Goal: Transaction & Acquisition: Book appointment/travel/reservation

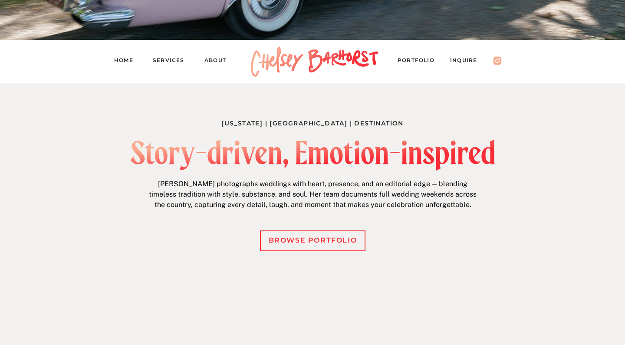
scroll to position [270, 0]
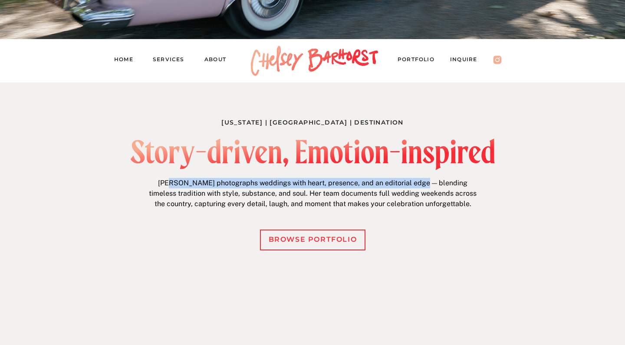
drag, startPoint x: 170, startPoint y: 183, endPoint x: 431, endPoint y: 181, distance: 261.3
click at [431, 181] on p "Chelsey photographs weddings with heart, presence, and an editorial edge — blen…" at bounding box center [313, 195] width 334 height 34
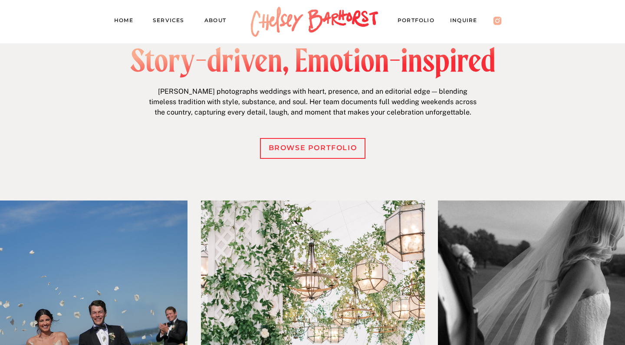
scroll to position [309, 0]
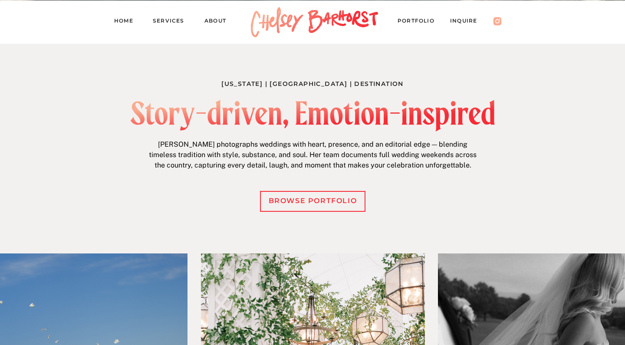
click at [321, 209] on div at bounding box center [312, 201] width 105 height 21
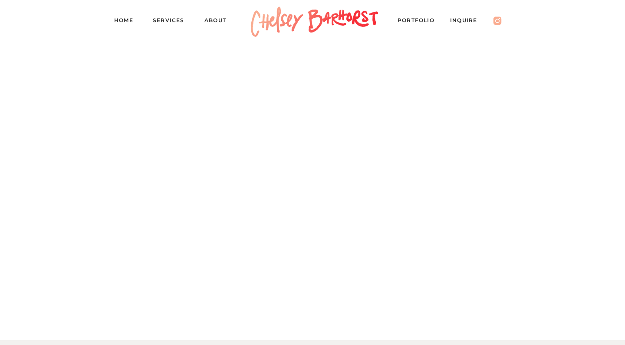
scroll to position [7470, 0]
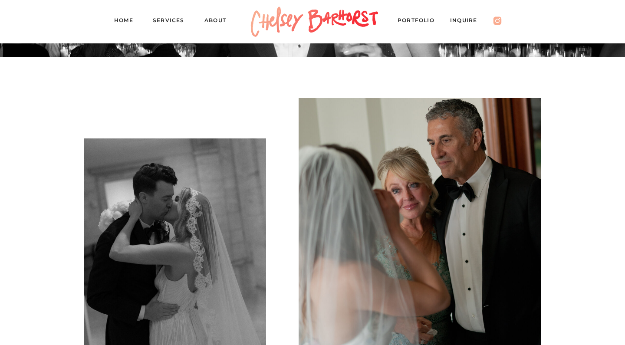
click at [218, 20] on nav "About" at bounding box center [219, 22] width 30 height 12
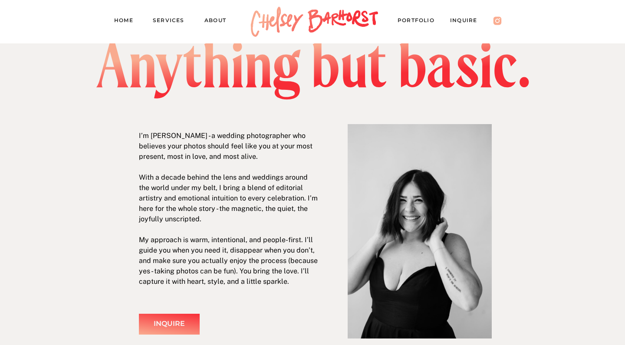
scroll to position [42, 0]
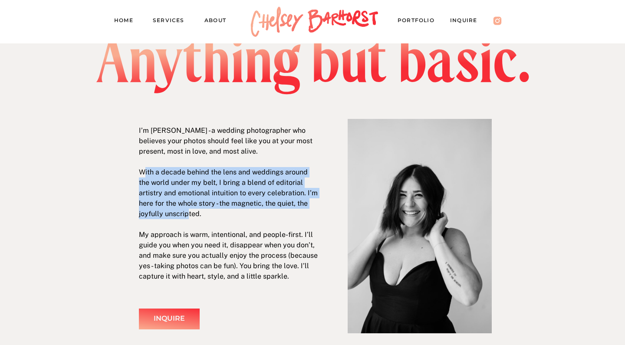
drag, startPoint x: 143, startPoint y: 171, endPoint x: 164, endPoint y: 209, distance: 43.1
click at [164, 211] on p "I’m Chelsey Barhorst - a wedding photographer who believes your photos should f…" at bounding box center [229, 203] width 181 height 156
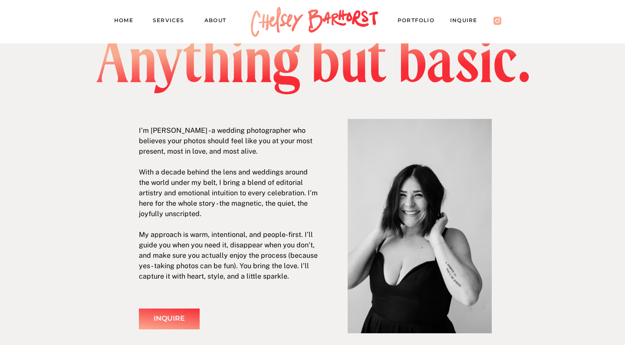
click at [164, 210] on p "I’m Chelsey Barhorst - a wedding photographer who believes your photos should f…" at bounding box center [229, 203] width 181 height 156
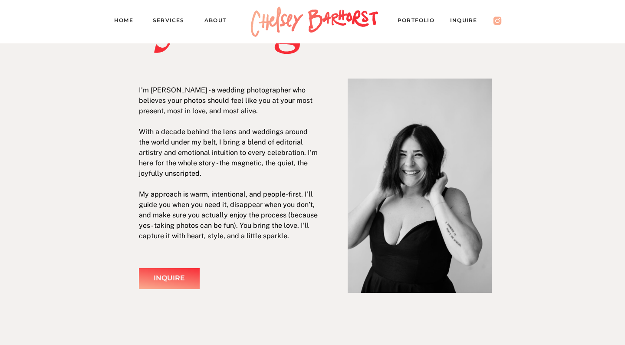
scroll to position [86, 0]
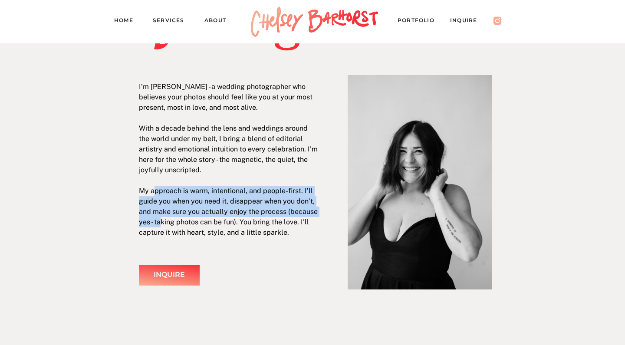
drag, startPoint x: 153, startPoint y: 189, endPoint x: 163, endPoint y: 222, distance: 34.5
click at [163, 222] on p "I’m Chelsey Barhorst - a wedding photographer who believes your photos should f…" at bounding box center [229, 160] width 181 height 156
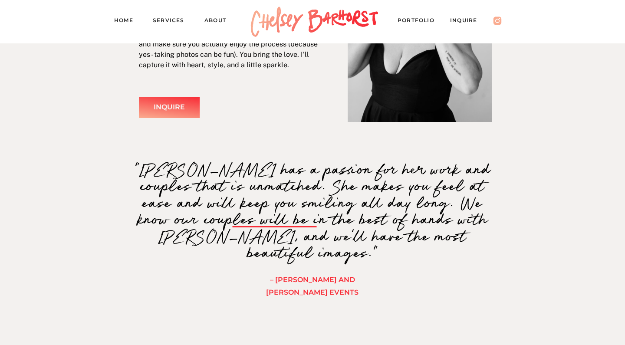
scroll to position [240, 0]
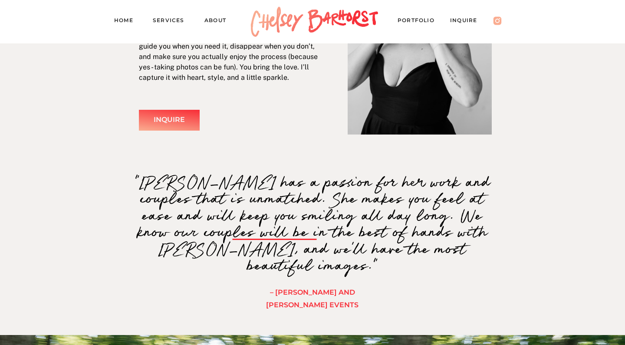
click at [190, 124] on div "Inquire" at bounding box center [169, 120] width 51 height 13
click at [176, 122] on div "Inquire" at bounding box center [169, 120] width 51 height 13
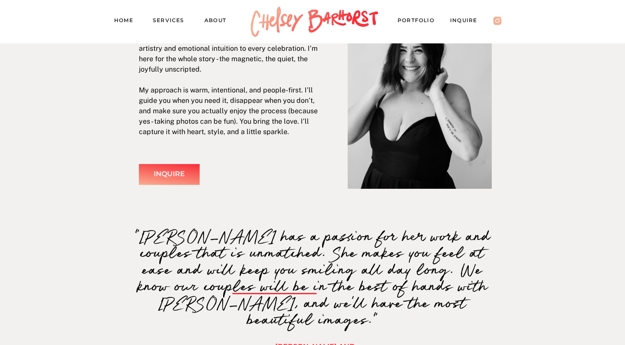
scroll to position [89, 0]
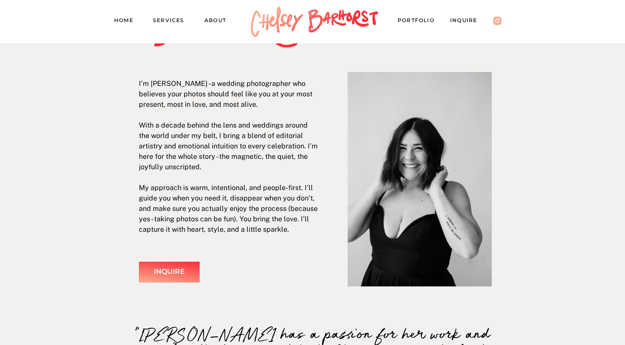
click at [180, 22] on nav "Services" at bounding box center [172, 22] width 39 height 12
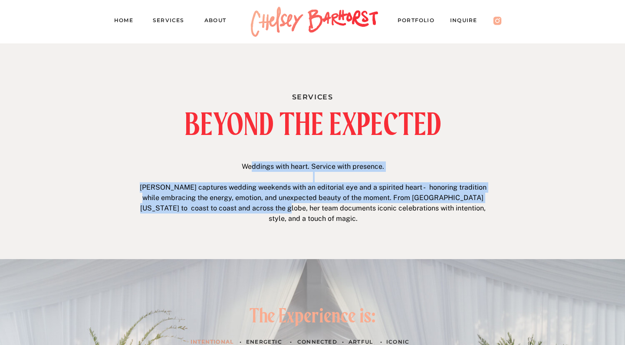
drag, startPoint x: 250, startPoint y: 167, endPoint x: 259, endPoint y: 205, distance: 38.7
click at [259, 205] on p "Weddings with heart. Service with presence. [PERSON_NAME] captures wedding week…" at bounding box center [313, 193] width 356 height 65
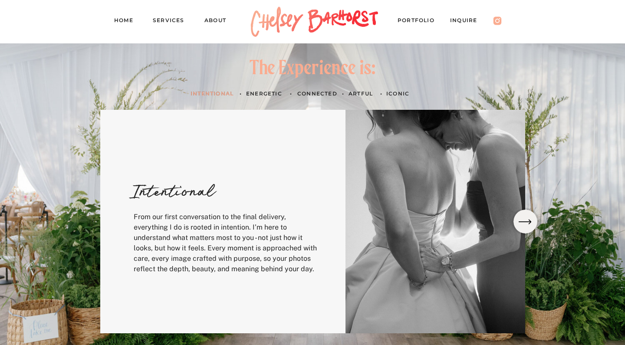
scroll to position [249, 0]
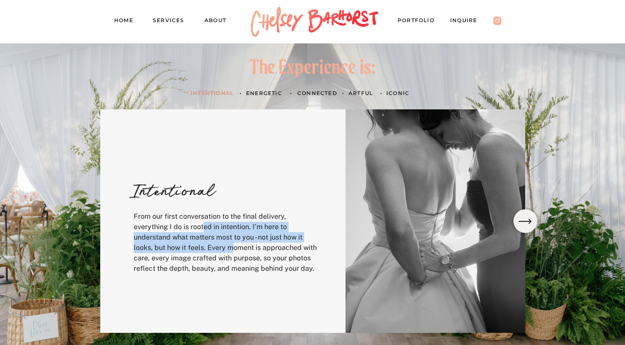
drag, startPoint x: 203, startPoint y: 225, endPoint x: 237, endPoint y: 246, distance: 39.8
click at [237, 246] on p "From our first conversation to the final delivery, everything I do is rooted in…" at bounding box center [227, 241] width 187 height 60
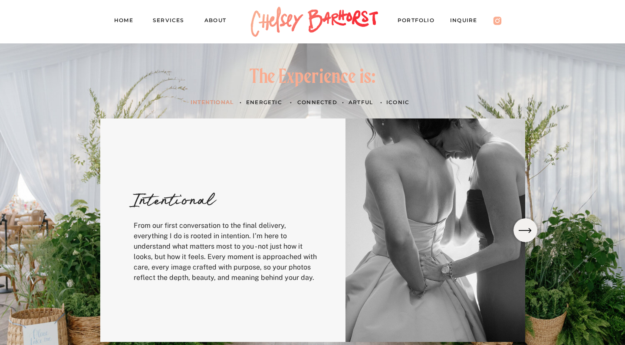
scroll to position [238, 0]
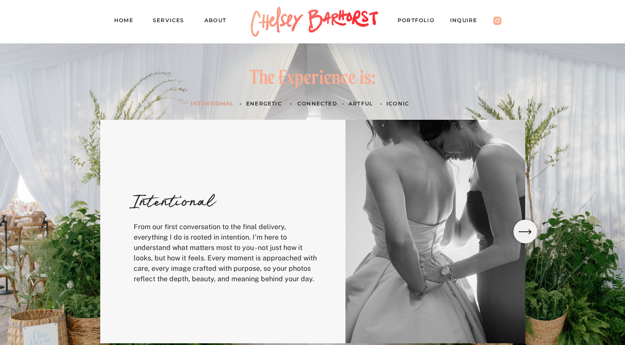
click at [527, 224] on div at bounding box center [526, 232] width 24 height 24
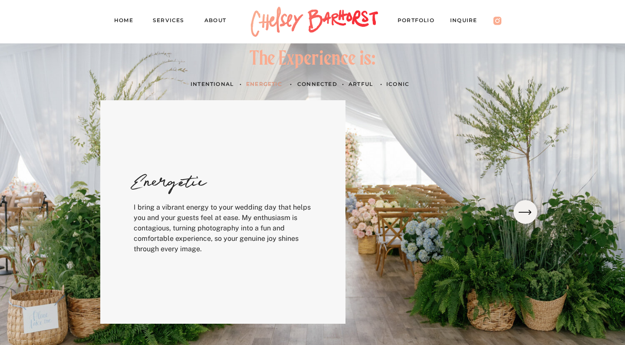
scroll to position [259, 0]
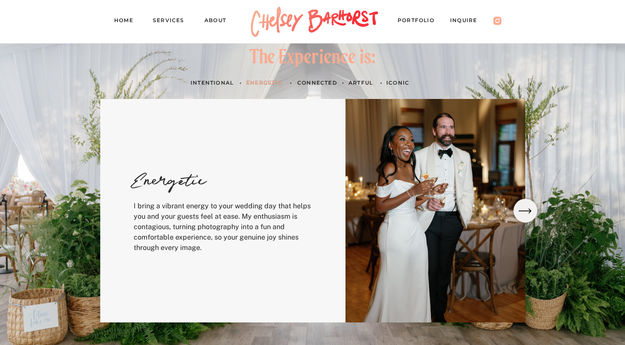
click at [527, 214] on icon at bounding box center [525, 211] width 17 height 16
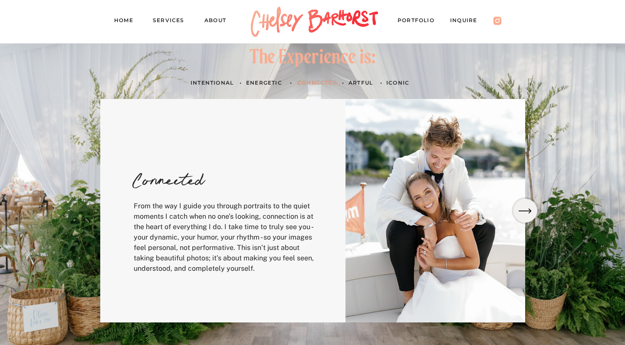
click at [527, 208] on icon at bounding box center [525, 211] width 17 height 16
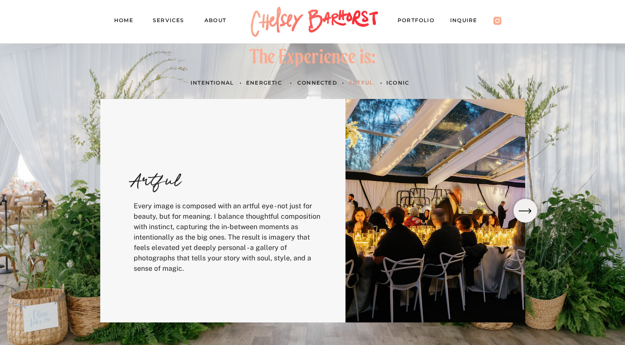
click at [527, 208] on icon at bounding box center [525, 211] width 17 height 16
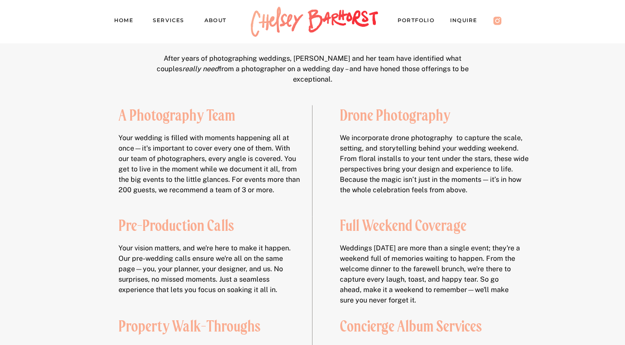
scroll to position [1231, 0]
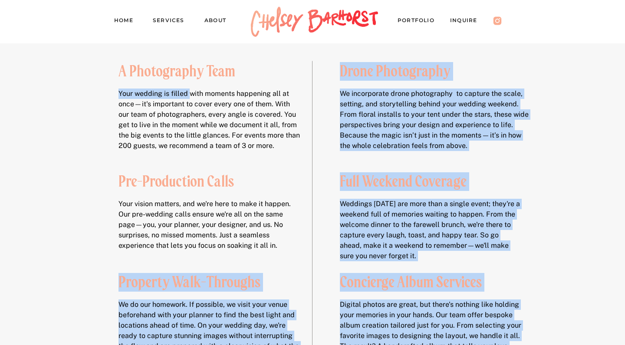
drag, startPoint x: 191, startPoint y: 89, endPoint x: 265, endPoint y: 177, distance: 114.7
click at [263, 177] on div "OFFERINGS Digital photos are great, but there's nothing like holding your memor…" at bounding box center [312, 199] width 521 height 524
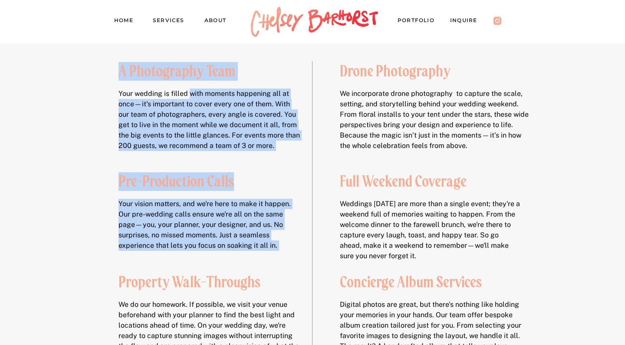
click at [257, 151] on p "Your wedding is filled with moments happening all at once—it's important to cov…" at bounding box center [209, 123] width 181 height 68
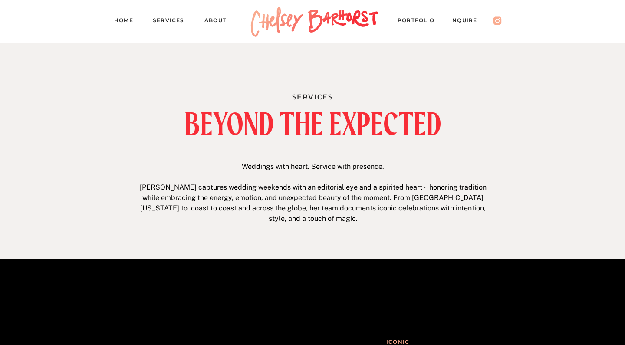
scroll to position [0, 0]
click at [471, 20] on nav "Inquire" at bounding box center [468, 22] width 36 height 12
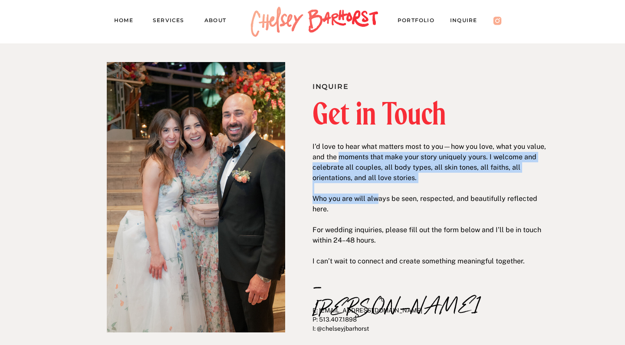
drag, startPoint x: 339, startPoint y: 160, endPoint x: 382, endPoint y: 209, distance: 65.8
click at [382, 208] on p "I’d love to hear what matters most to you—how you love, what you value, and the…" at bounding box center [430, 193] width 235 height 102
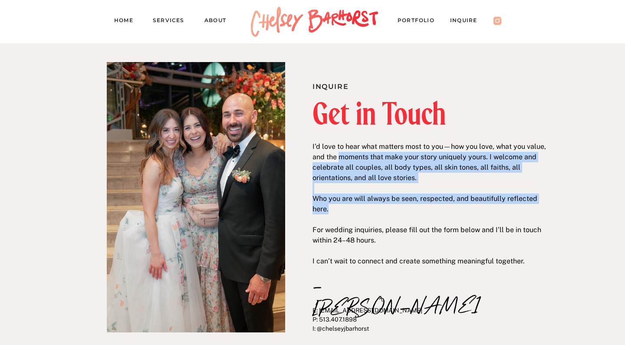
click at [382, 209] on p "I’d love to hear what matters most to you—how you love, what you value, and the…" at bounding box center [430, 193] width 235 height 102
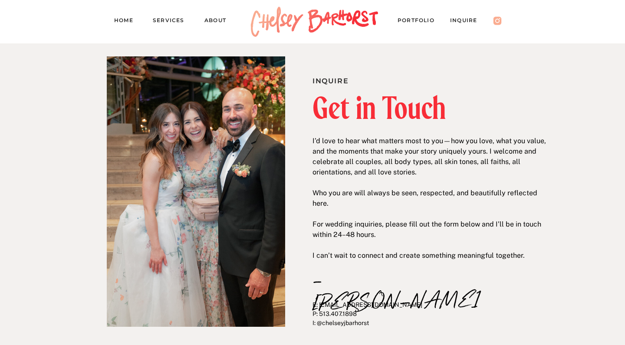
scroll to position [15, 0]
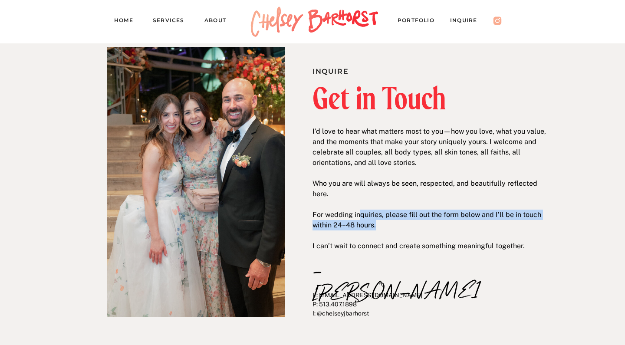
drag, startPoint x: 360, startPoint y: 211, endPoint x: 385, endPoint y: 220, distance: 25.7
click at [385, 220] on p "I’d love to hear what matters most to you—how you love, what you value, and the…" at bounding box center [430, 177] width 235 height 102
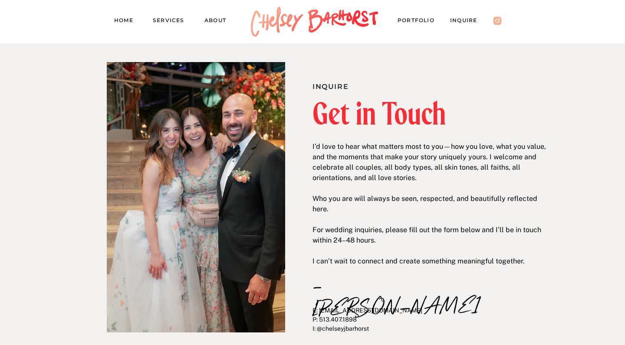
scroll to position [0, 0]
